Goal: Task Accomplishment & Management: Use online tool/utility

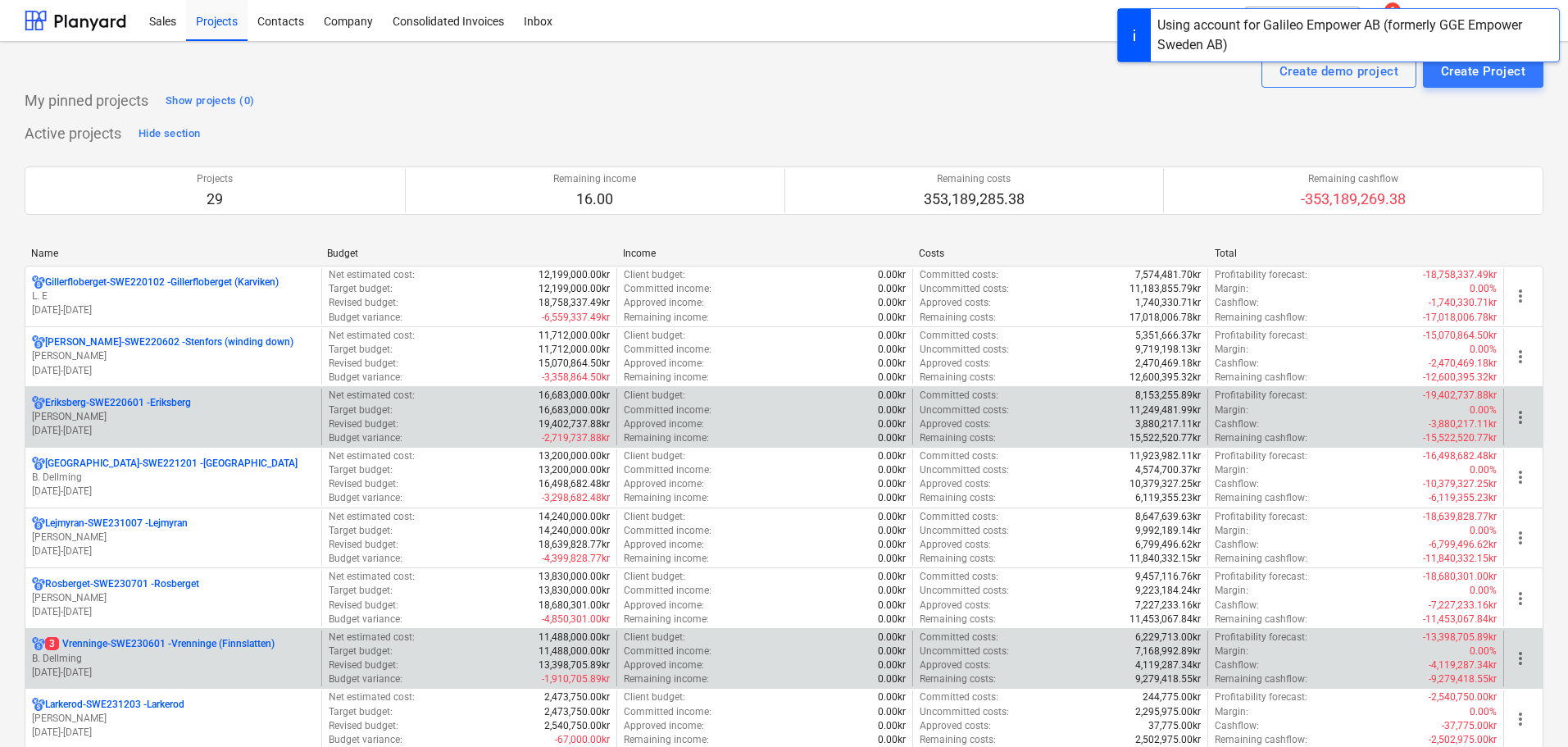
click at [196, 673] on p "[DATE] - [DATE]" at bounding box center [174, 673] width 283 height 14
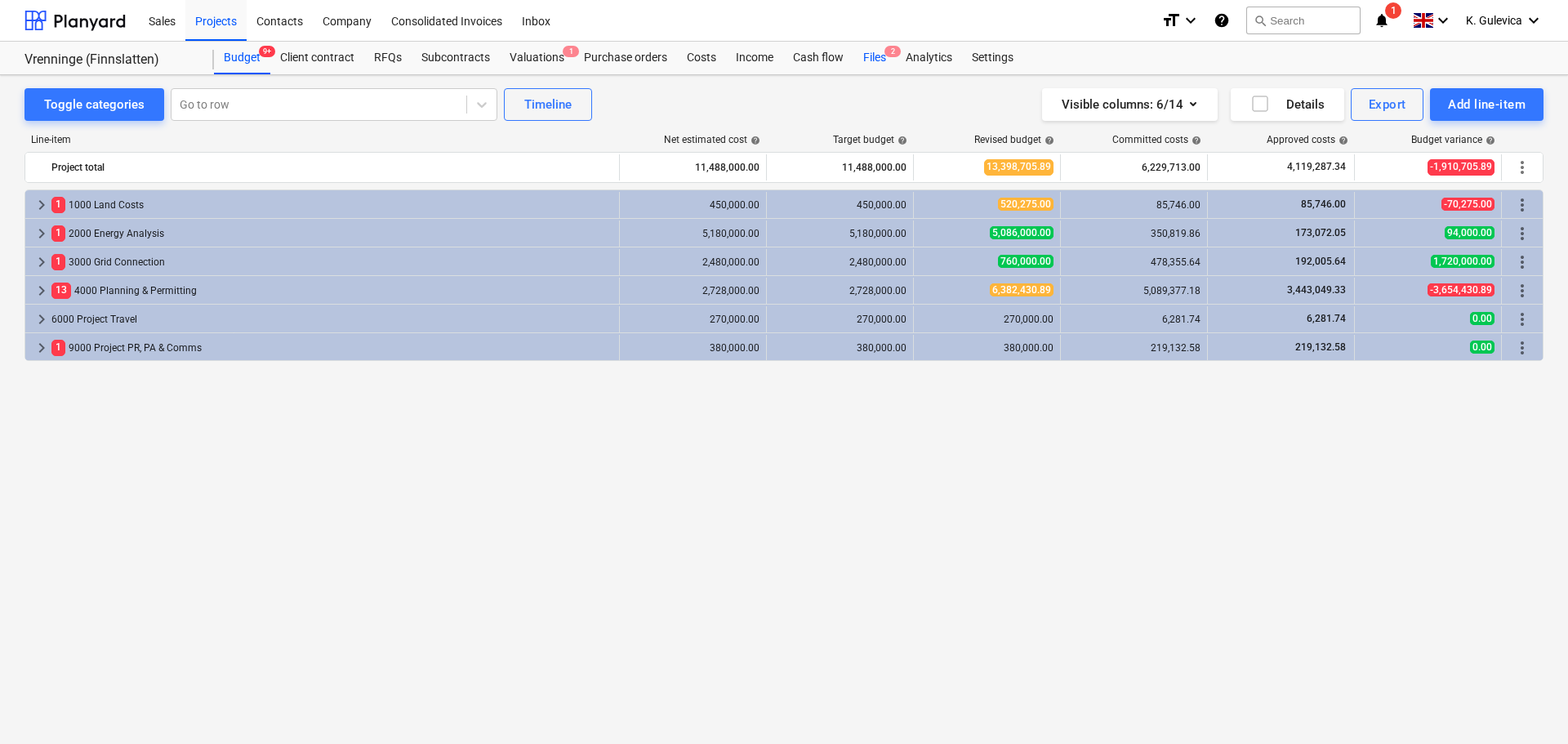
click at [867, 49] on div "Files 2" at bounding box center [875, 58] width 43 height 33
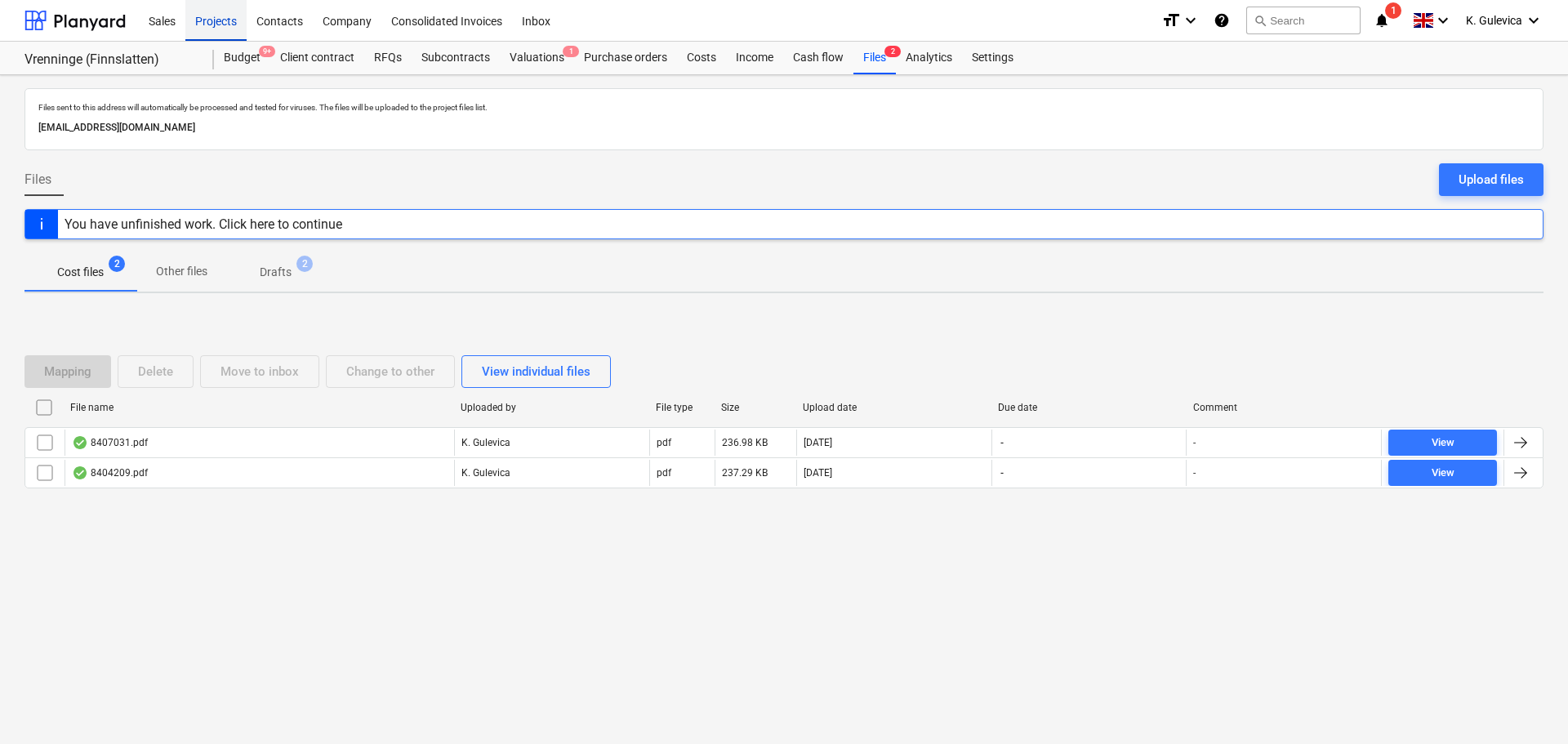
click at [208, 13] on div "Projects" at bounding box center [216, 20] width 61 height 42
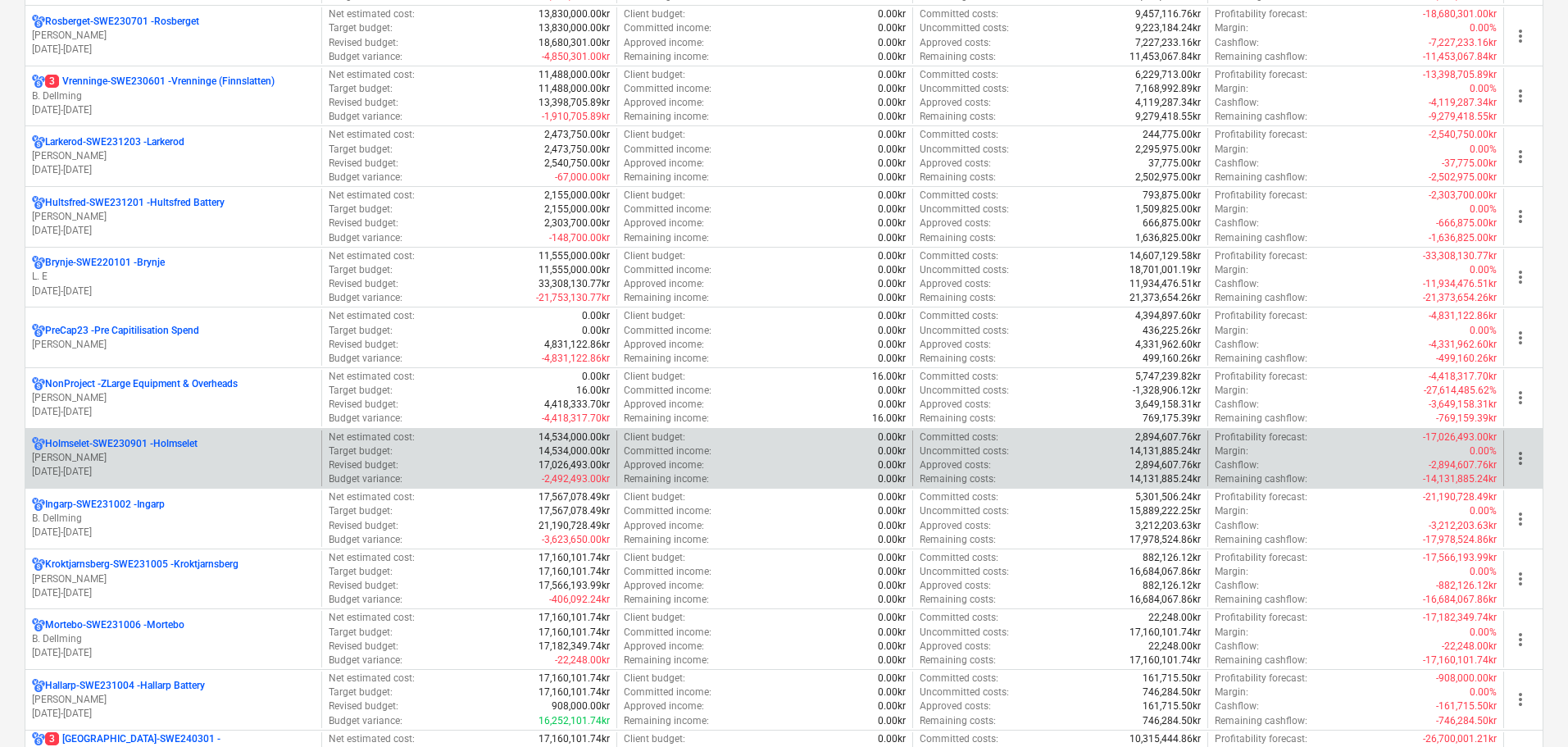
scroll to position [656, 0]
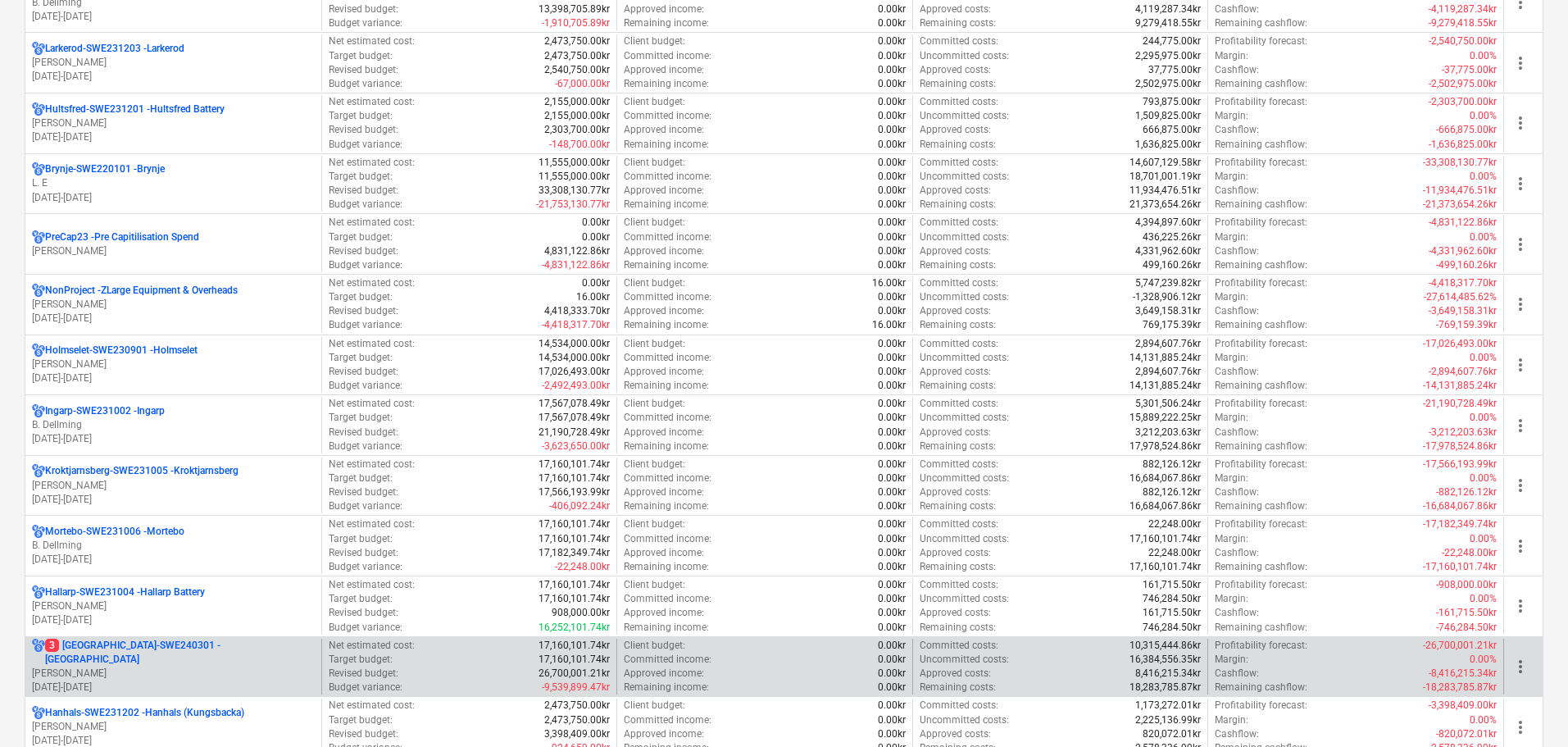
click at [159, 667] on p "[PERSON_NAME]" at bounding box center [174, 673] width 283 height 14
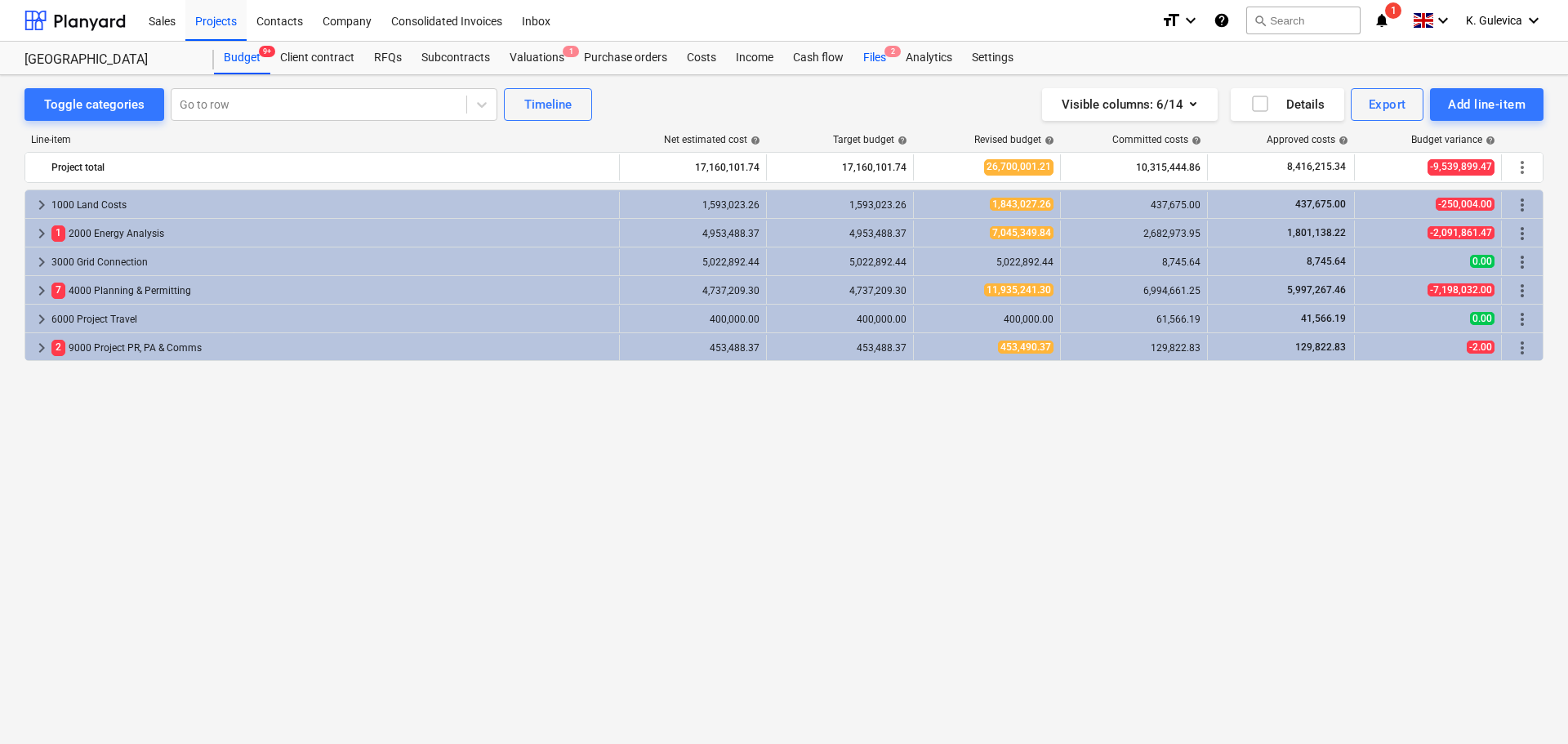
click at [872, 63] on div "Files 2" at bounding box center [875, 58] width 43 height 33
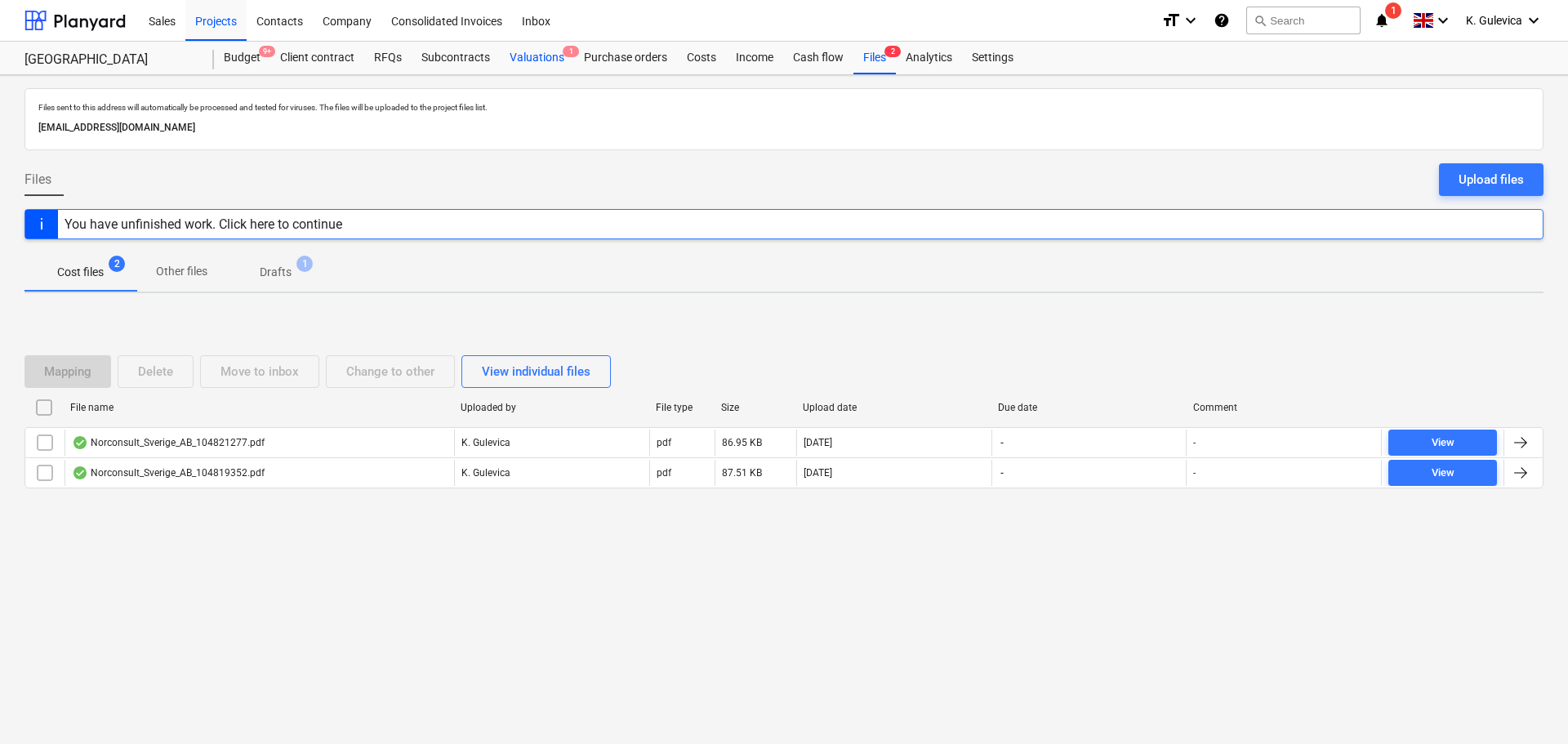
drag, startPoint x: 535, startPoint y: 63, endPoint x: 541, endPoint y: 73, distance: 11.7
click at [536, 63] on div "Valuations 1" at bounding box center [537, 58] width 74 height 33
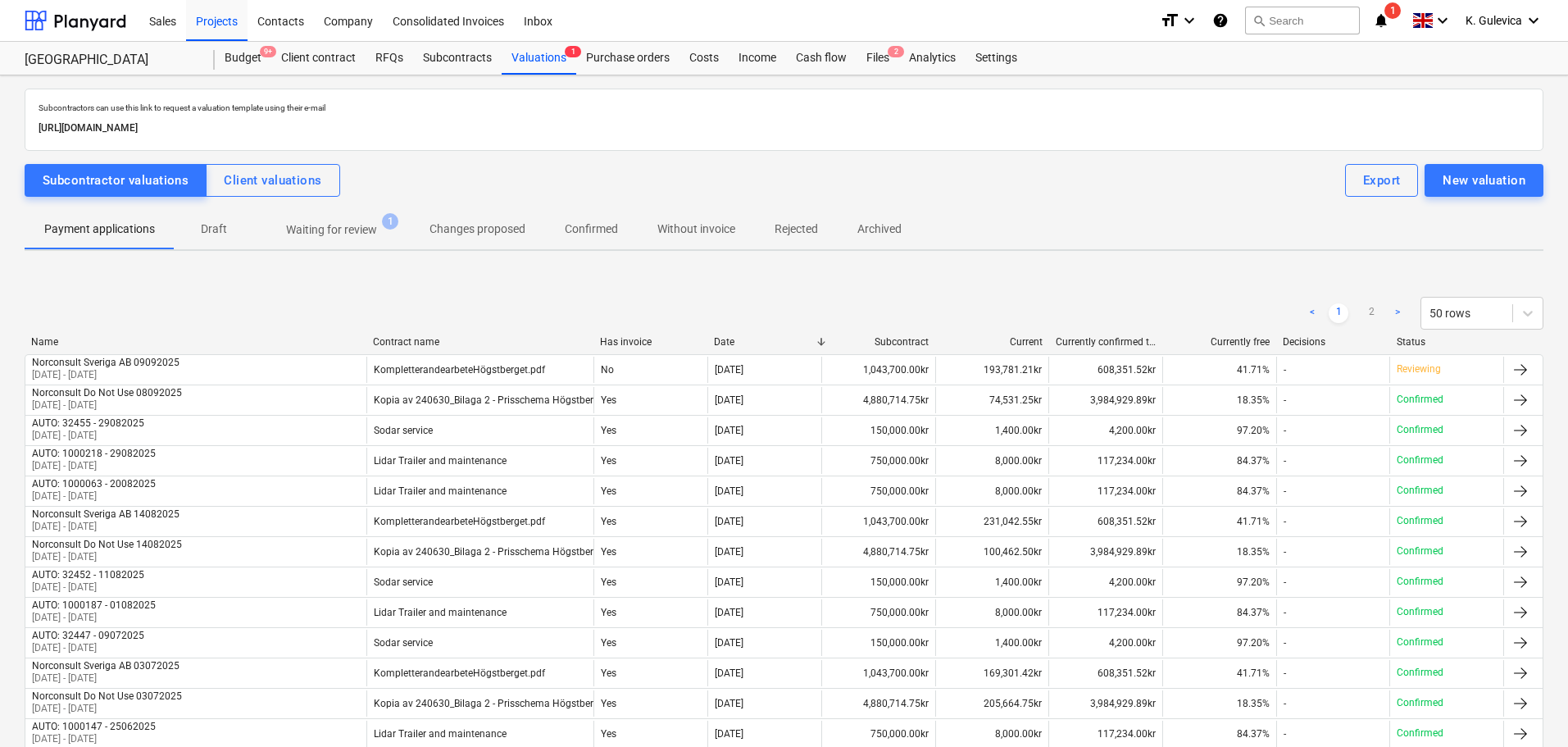
click at [346, 237] on p "Waiting for review" at bounding box center [332, 230] width 91 height 17
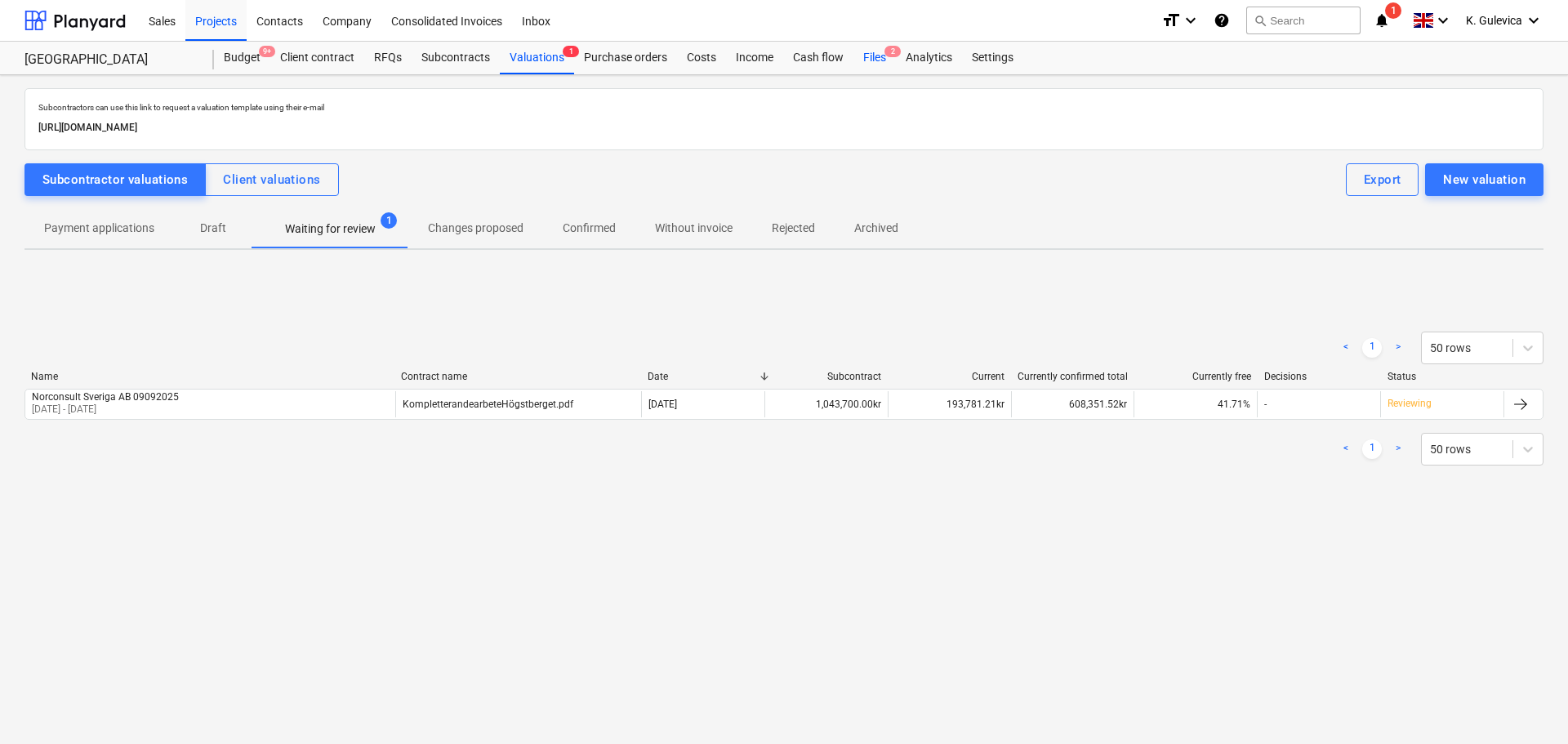
drag, startPoint x: 864, startPoint y: 51, endPoint x: 867, endPoint y: 61, distance: 10.4
click at [863, 51] on div "Files 2" at bounding box center [875, 58] width 43 height 33
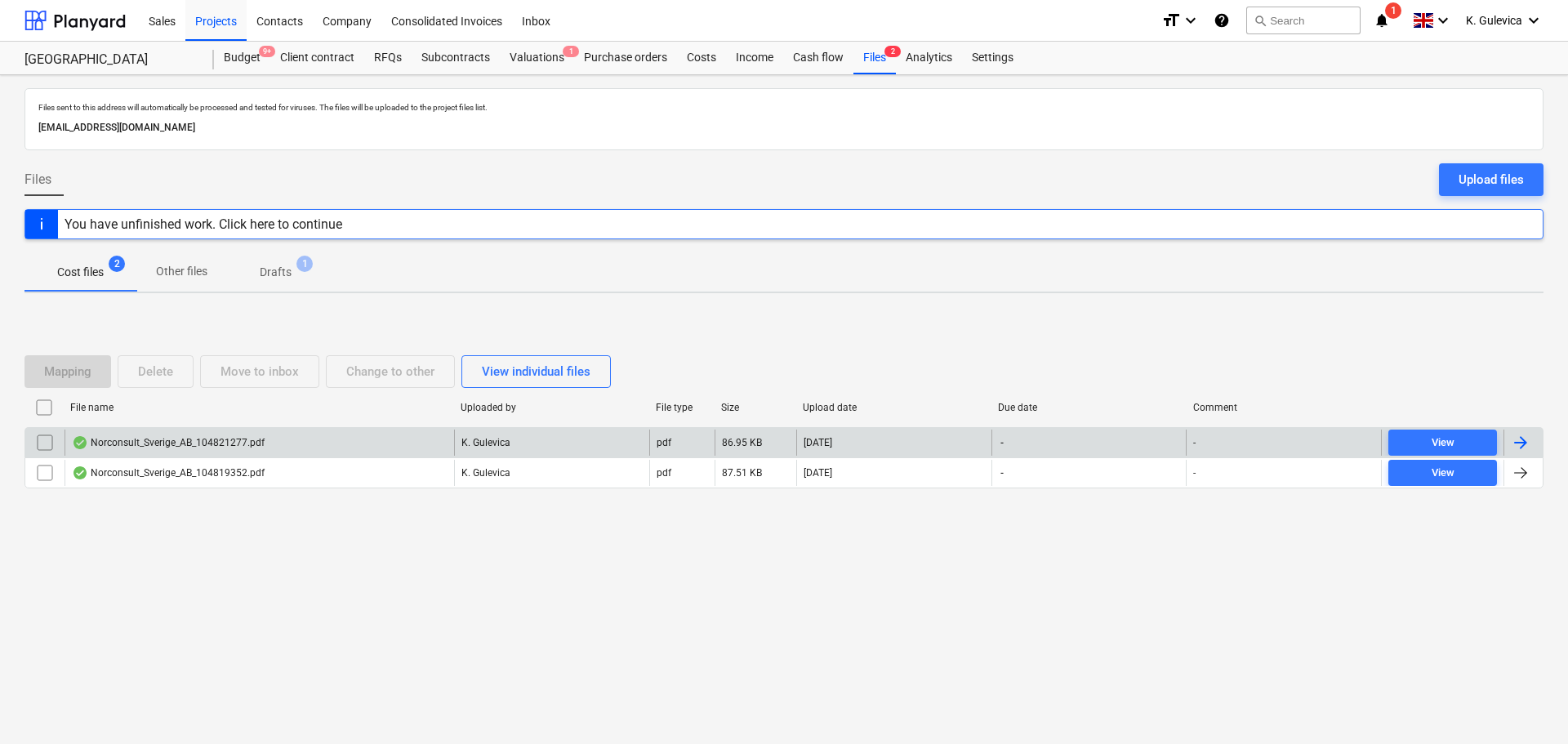
click at [236, 438] on div "Norconsult_Sverige_AB_104821277.pdf" at bounding box center [168, 442] width 193 height 13
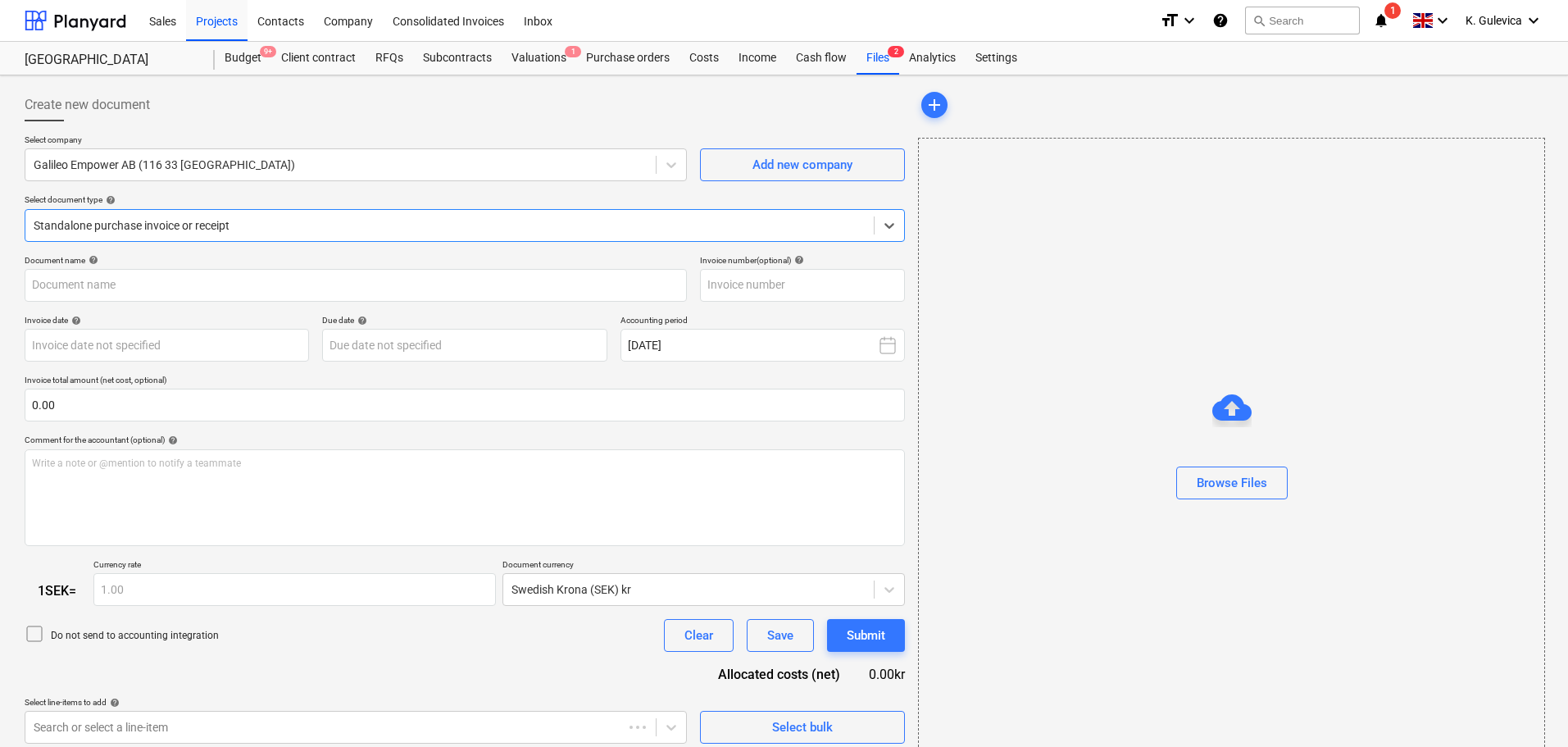
type input "104821277"
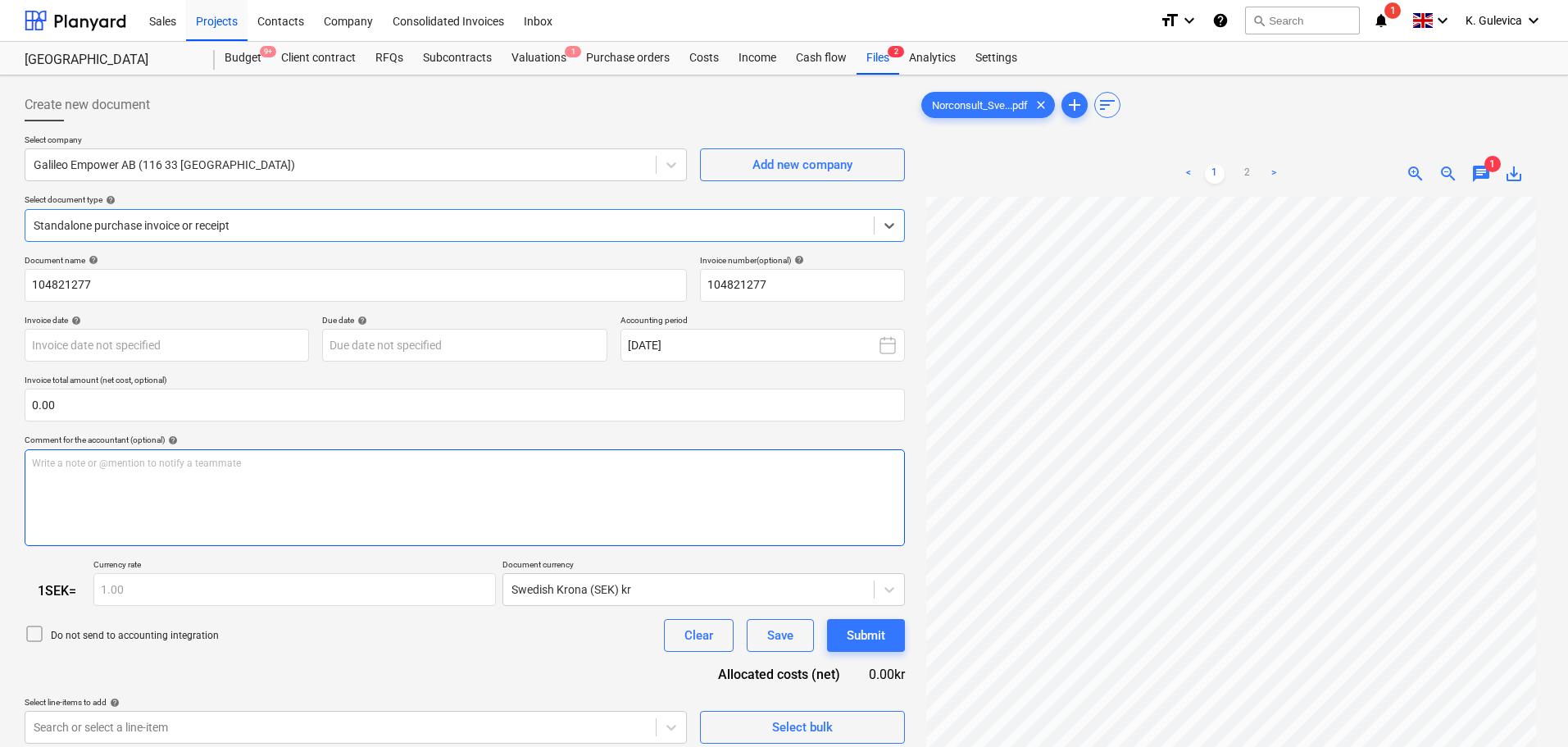
scroll to position [165, 0]
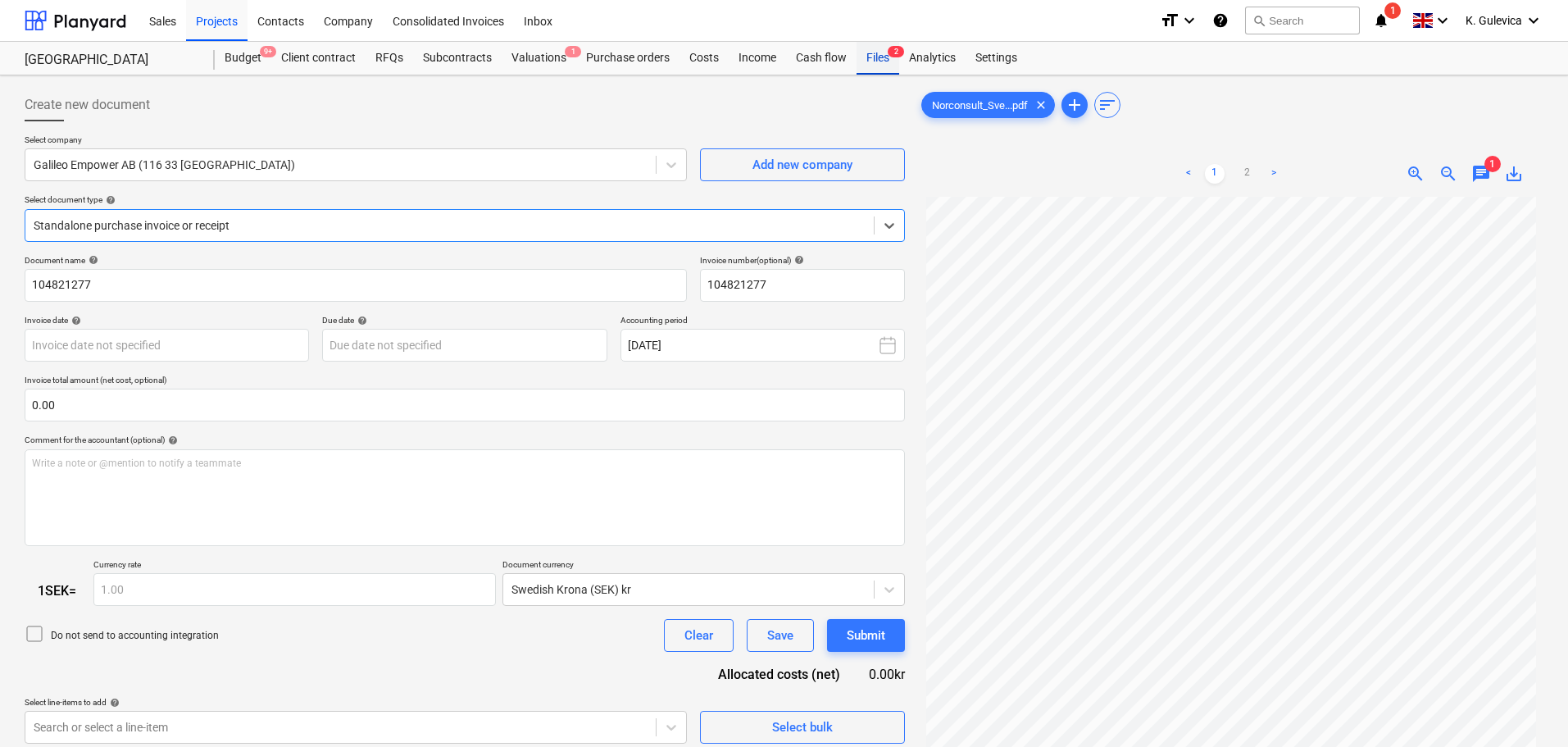
click at [882, 64] on div "Files 2" at bounding box center [878, 59] width 43 height 33
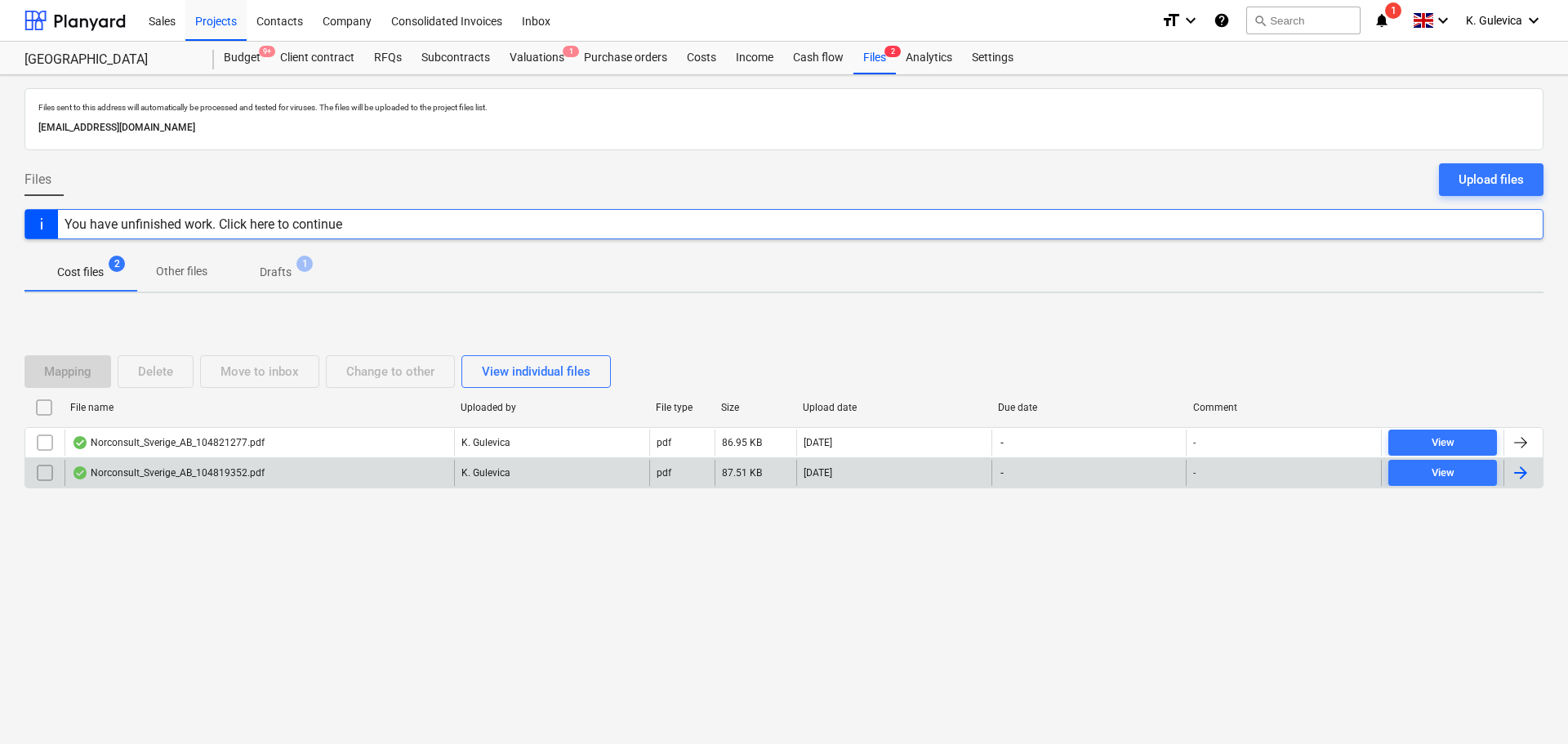
click at [255, 472] on div "Norconsult_Sverige_AB_104819352.pdf" at bounding box center [168, 473] width 193 height 13
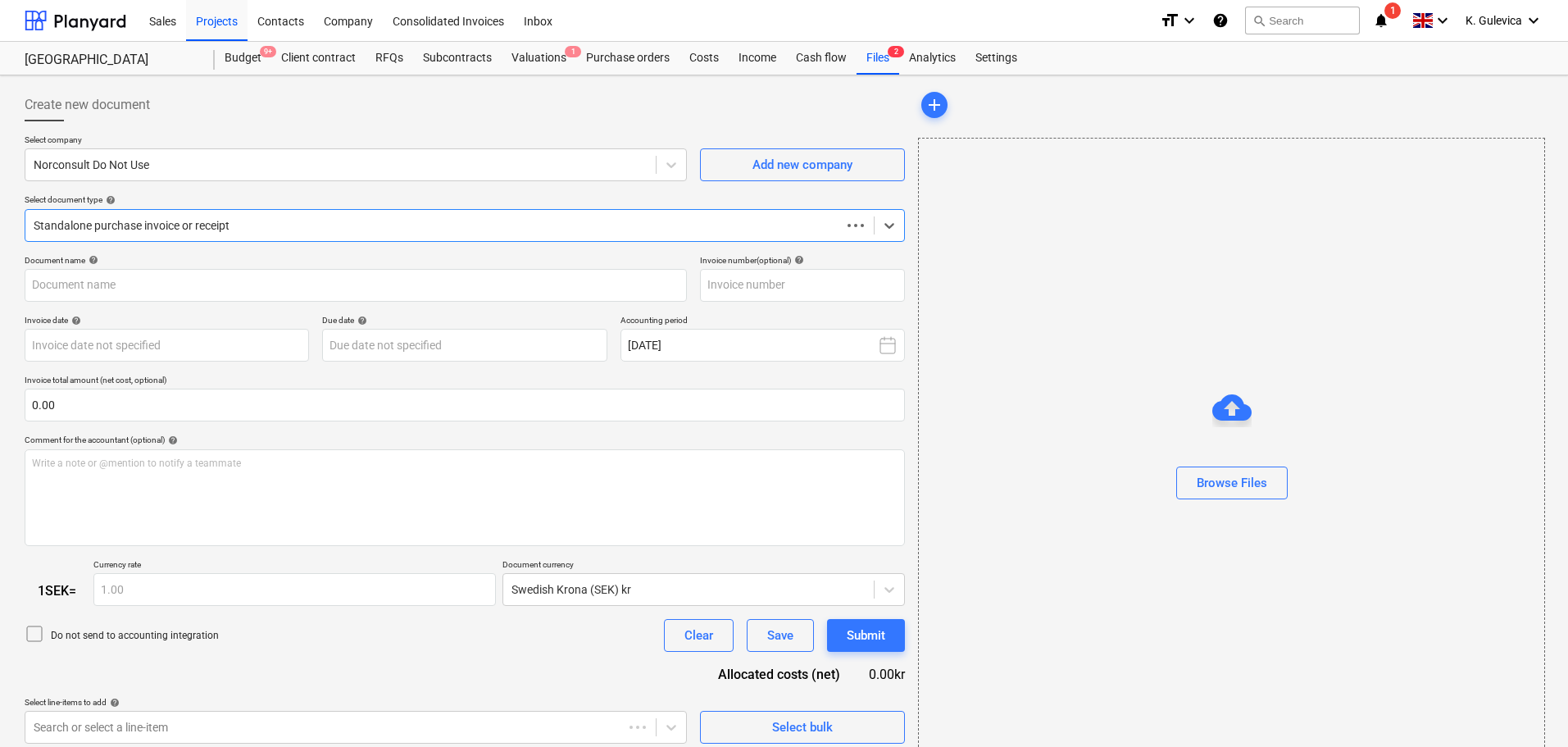
type input "104819352"
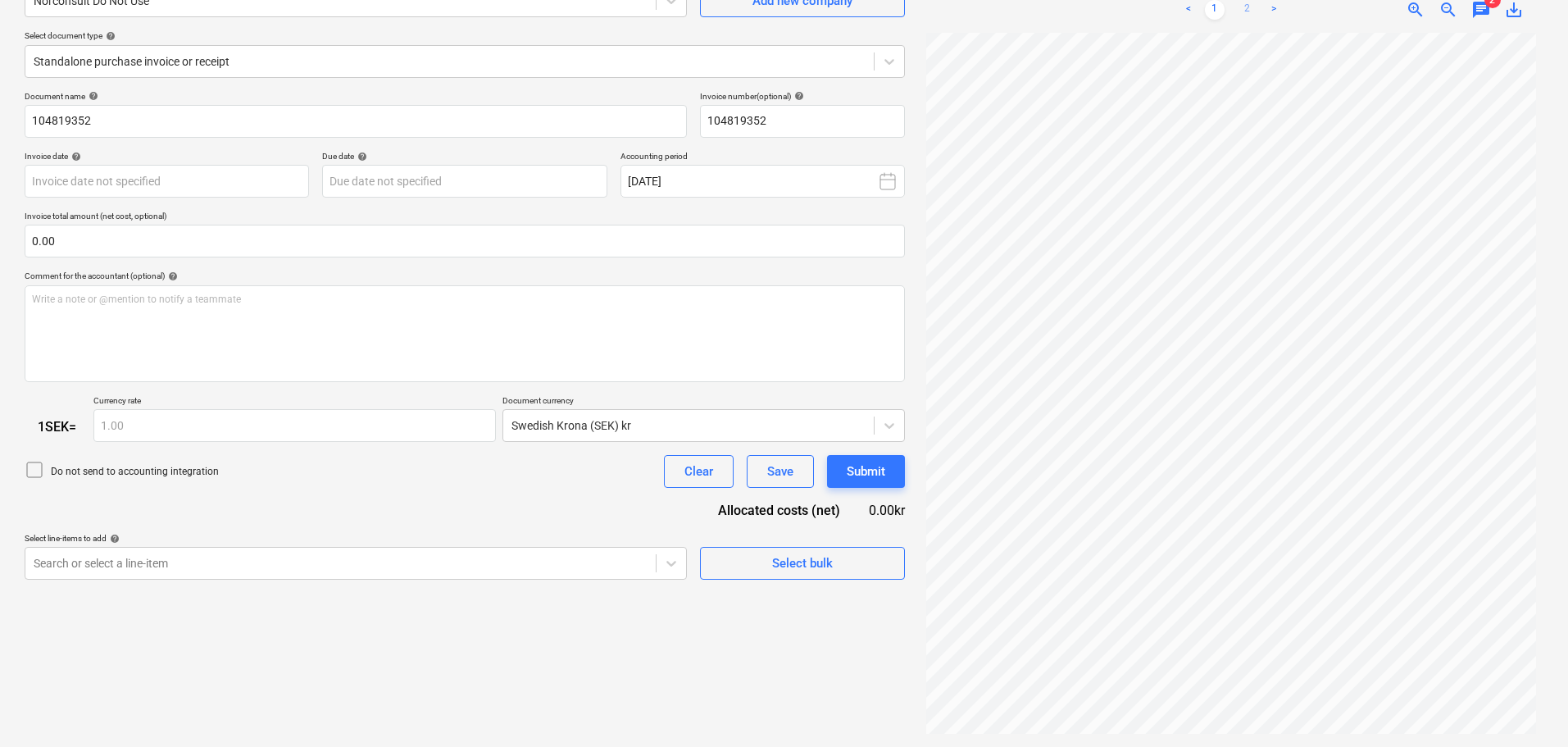
click at [1250, 1] on link "2" at bounding box center [1248, 10] width 20 height 20
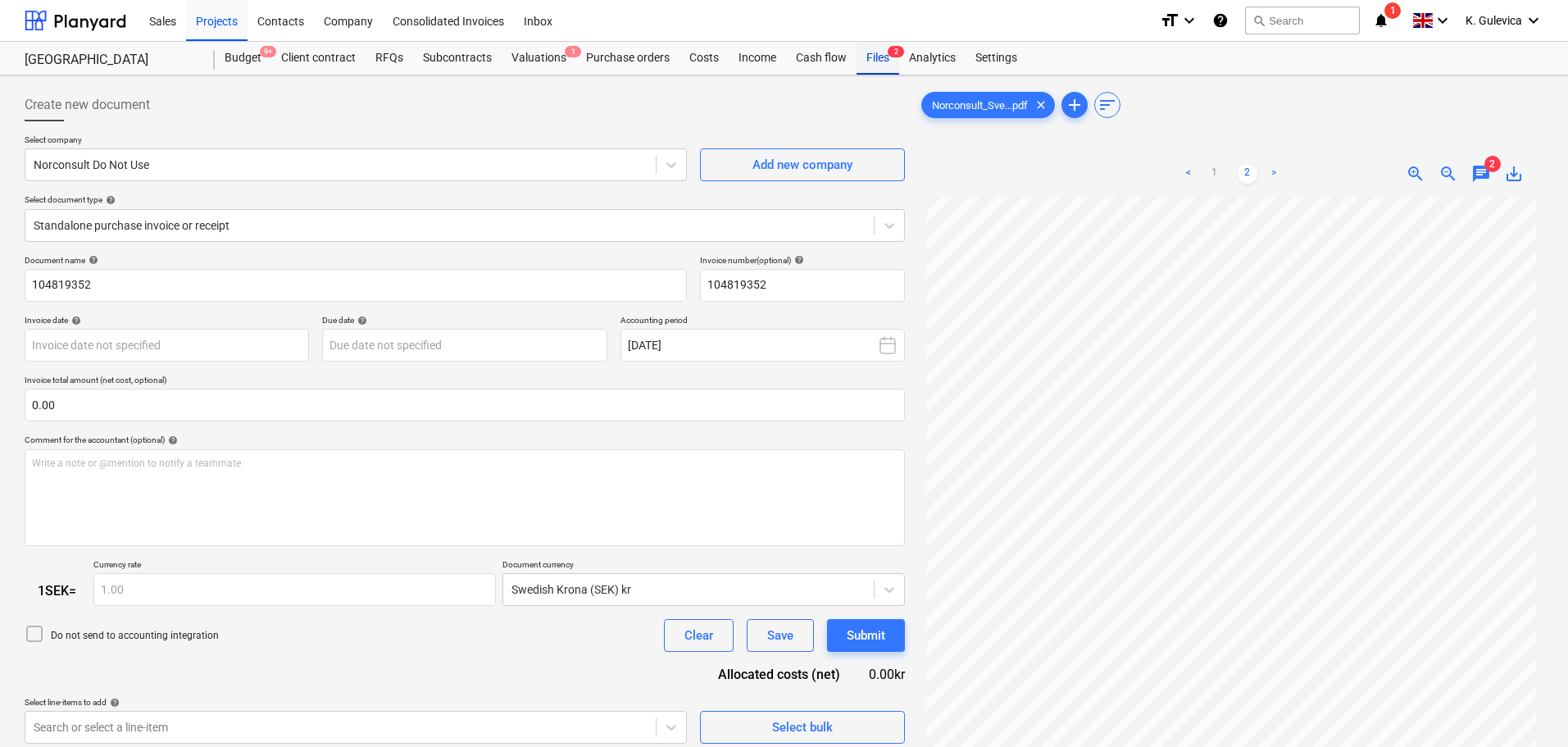
click at [883, 64] on div "Files 2" at bounding box center [878, 59] width 43 height 33
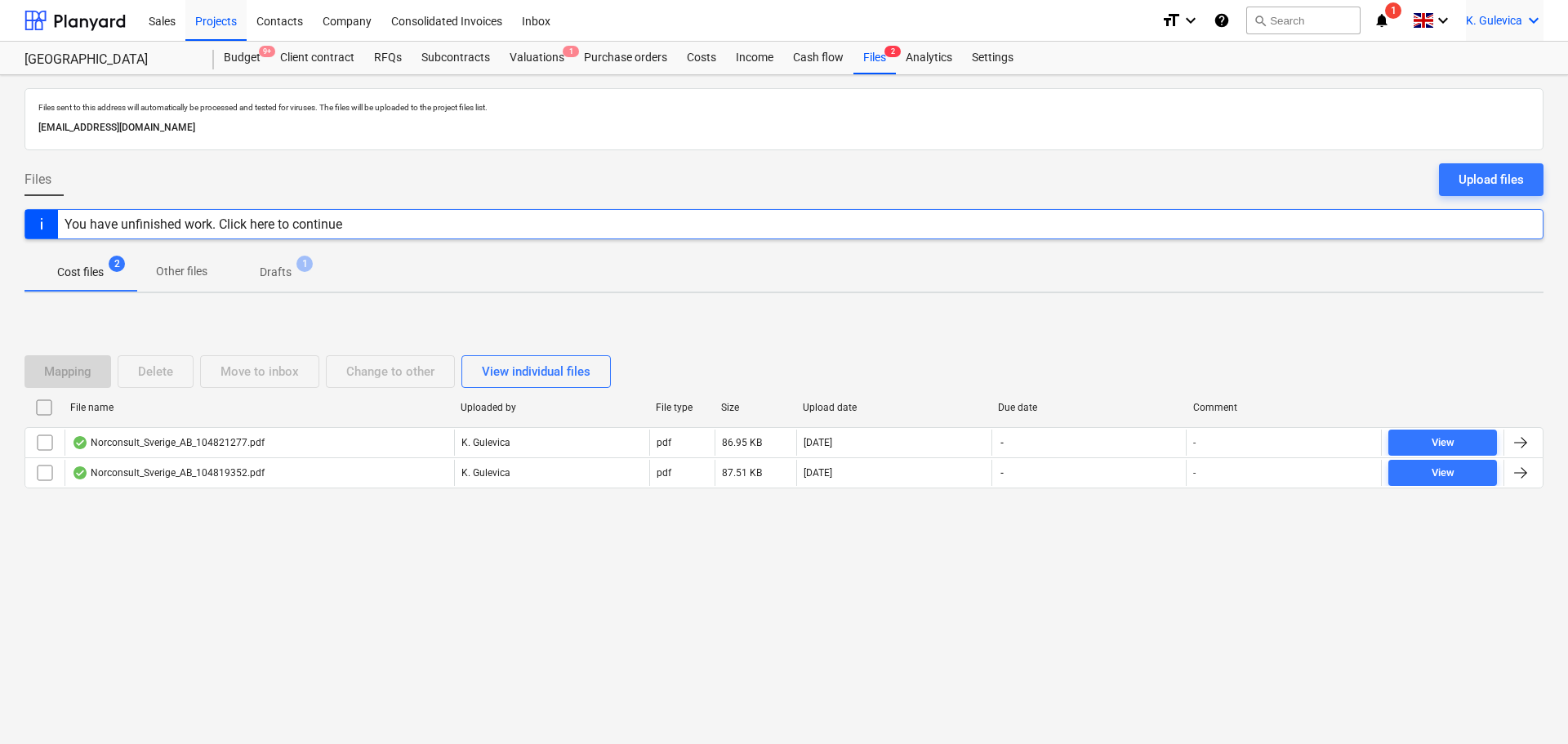
click at [1496, 21] on span "K. Gulevica" at bounding box center [1494, 21] width 56 height 13
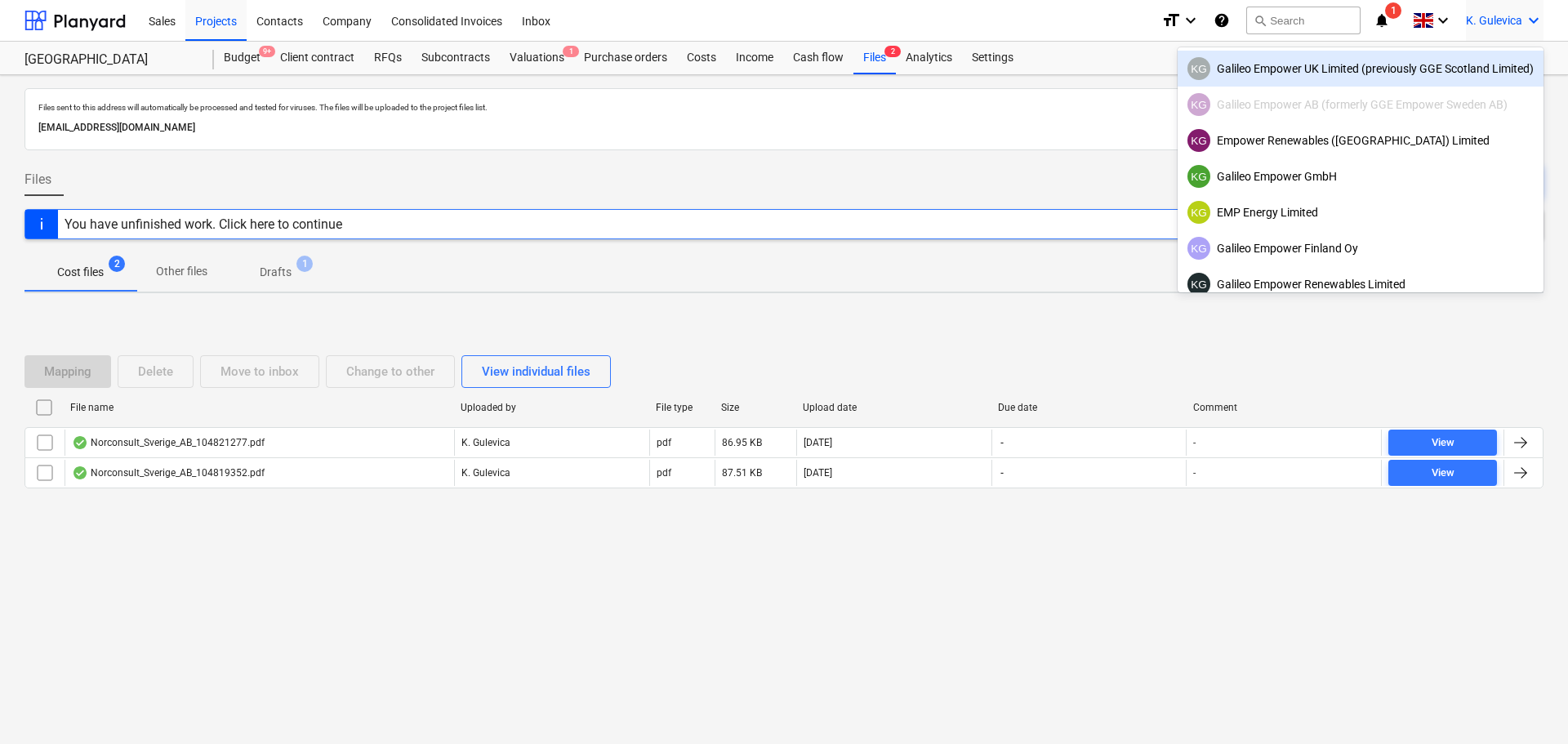
click at [1325, 66] on div "KG Galileo Empower UK Limited (previously GGE Scotland Limited)" at bounding box center [1360, 68] width 346 height 23
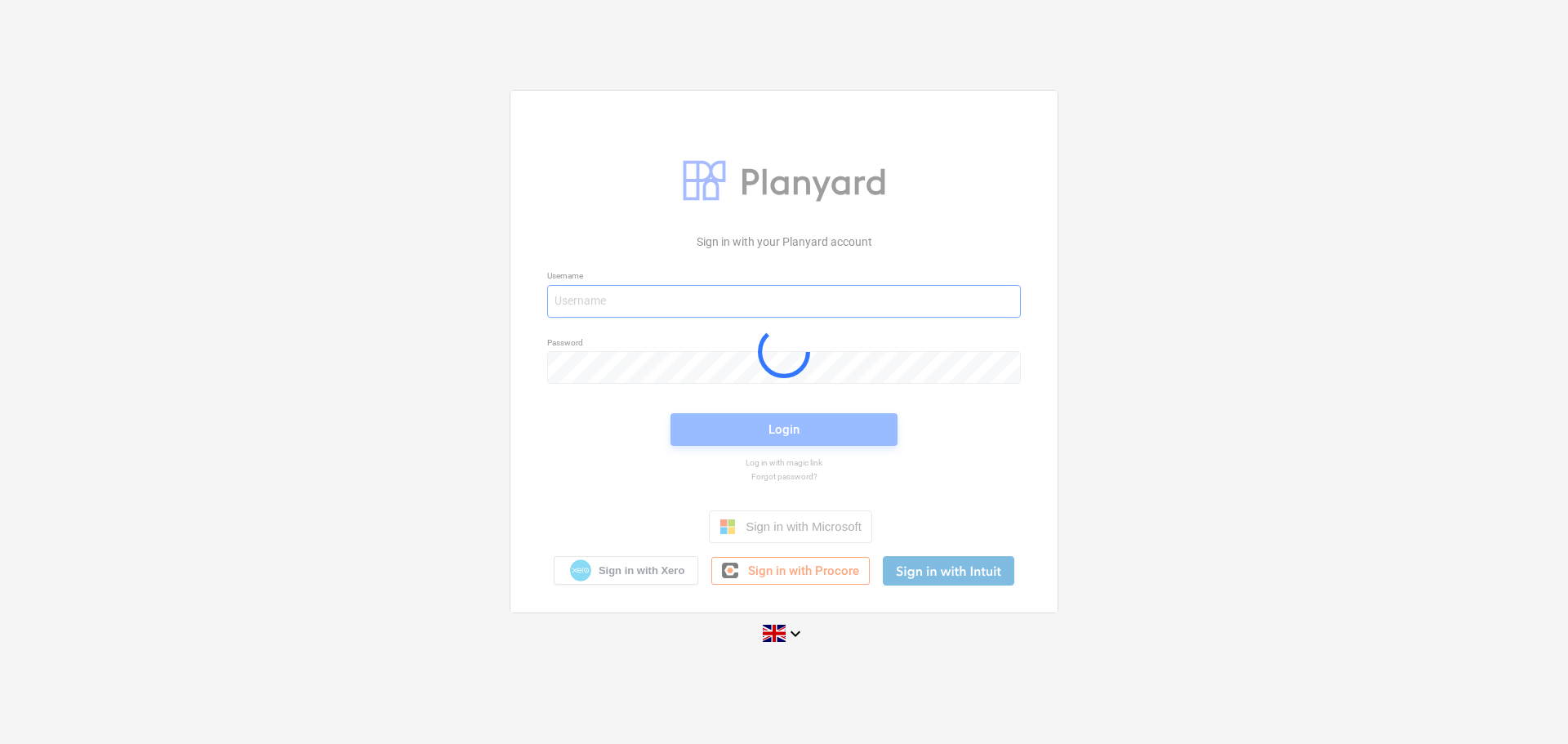
type input "[EMAIL_ADDRESS][DOMAIN_NAME]"
